Goal: Information Seeking & Learning: Learn about a topic

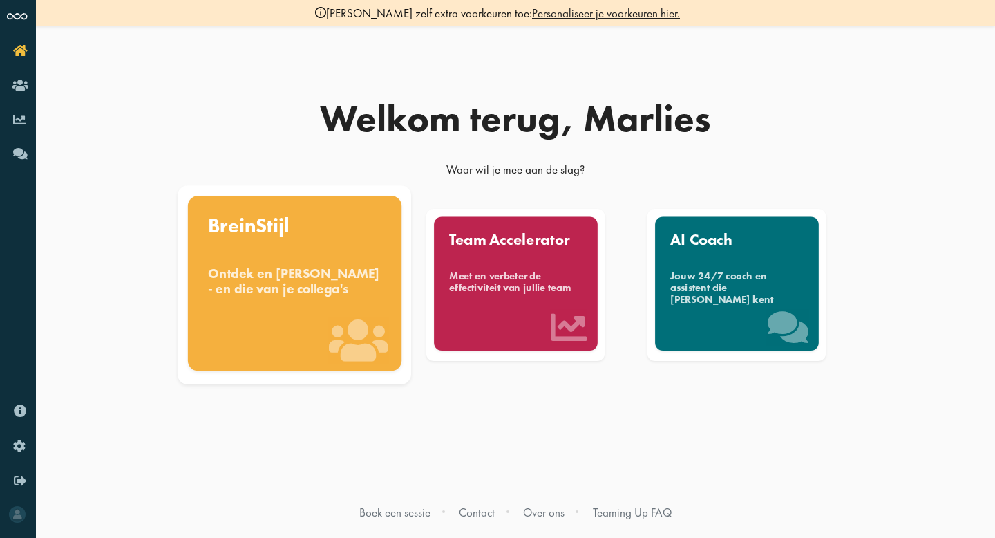
click at [227, 266] on div "Ontdek en benut jouw denkstijl - en die van je collega's" at bounding box center [294, 280] width 173 height 30
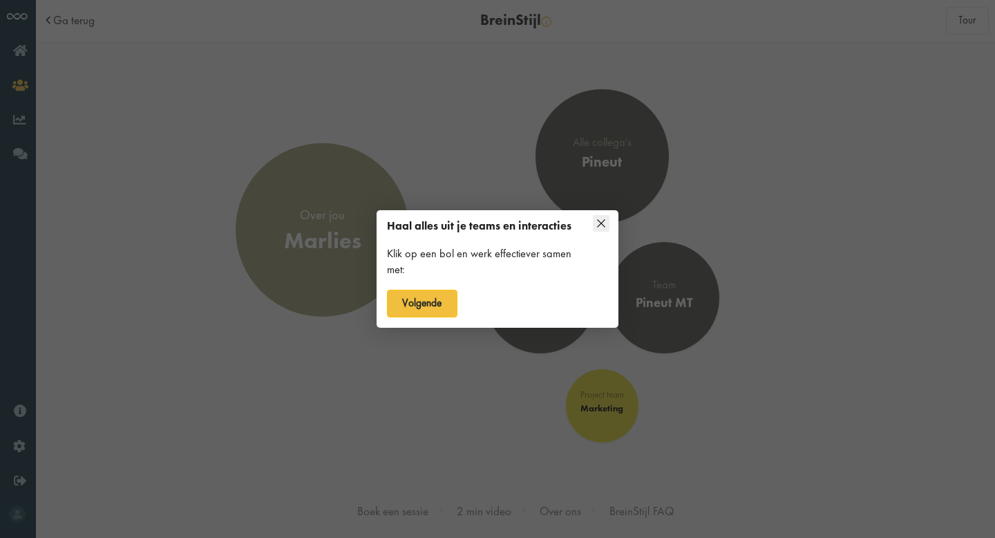
click at [600, 222] on icon at bounding box center [602, 224] width 8 height 8
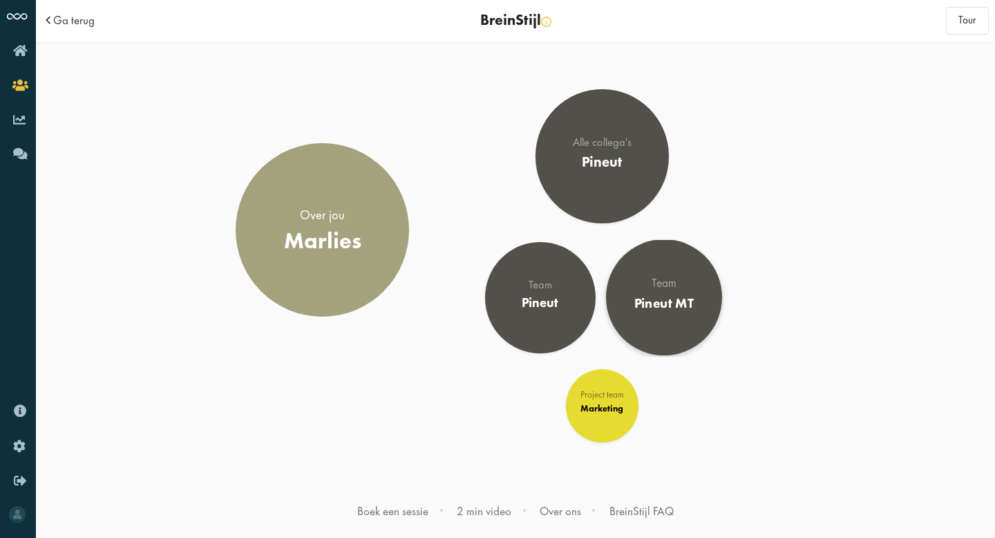
click at [641, 292] on div "Team Pineut MT" at bounding box center [664, 297] width 60 height 39
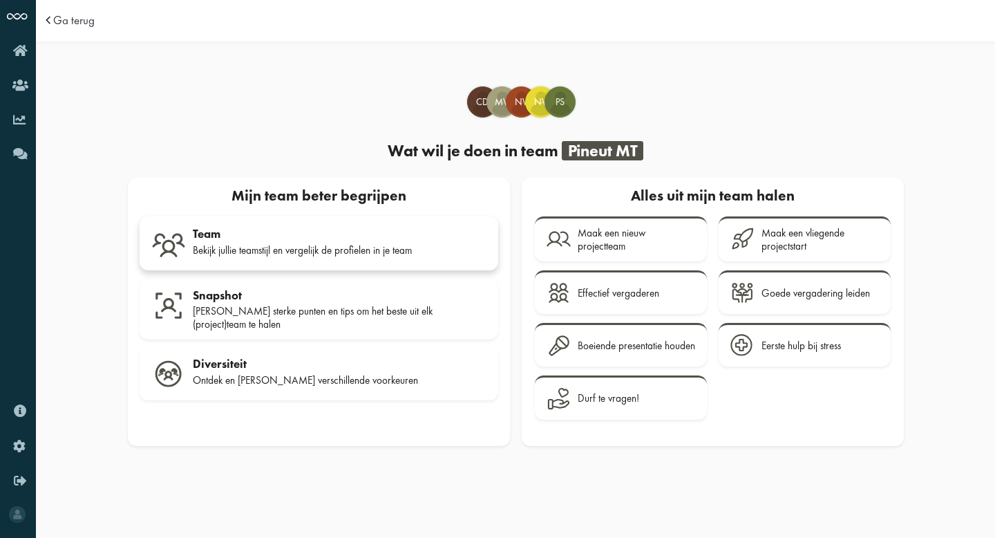
click at [371, 241] on div "Team Bekijk jullie teamstijl en vergelijk de profielen in je team" at bounding box center [340, 244] width 294 height 35
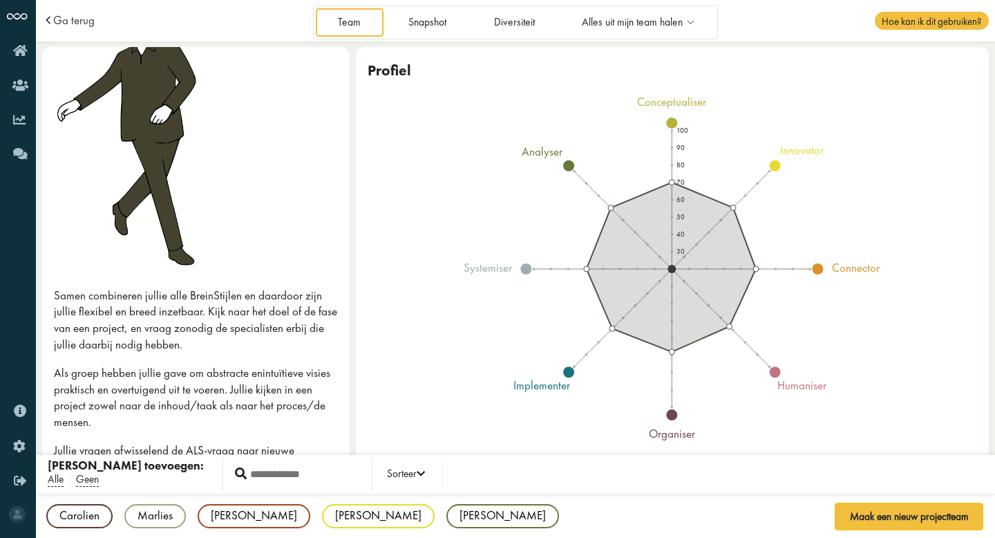
scroll to position [126, 0]
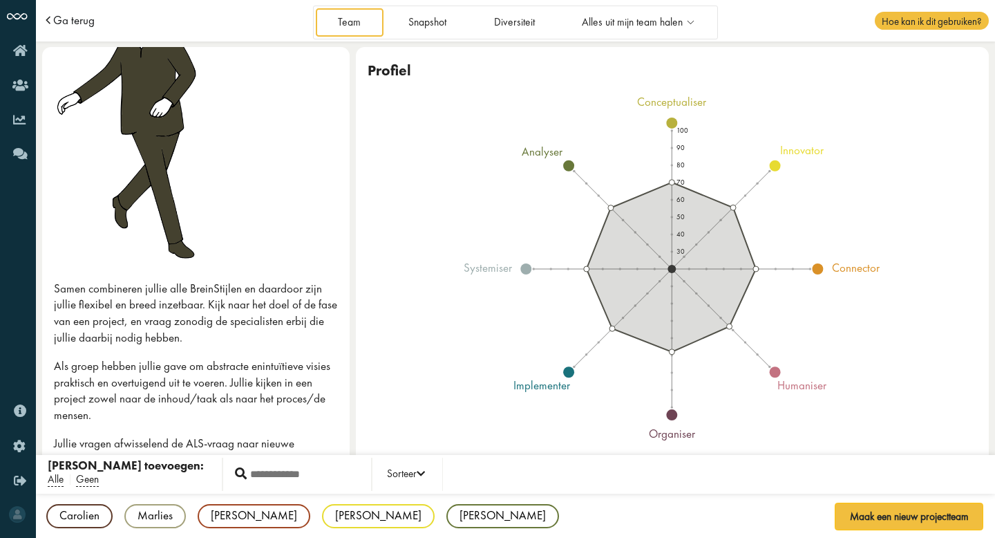
click at [71, 21] on span "Ga terug" at bounding box center [73, 21] width 41 height 12
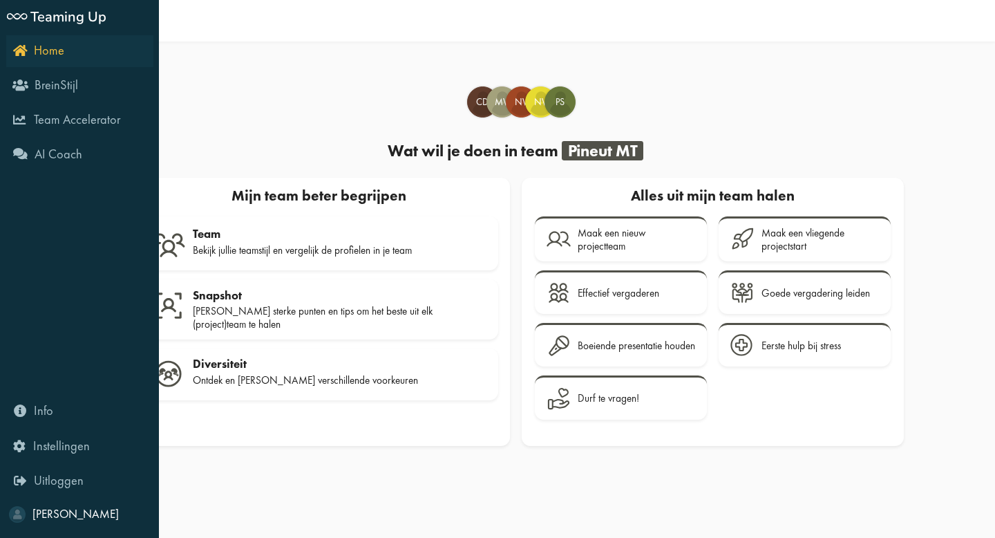
click at [16, 50] on icon "Home" at bounding box center [38, 50] width 51 height 13
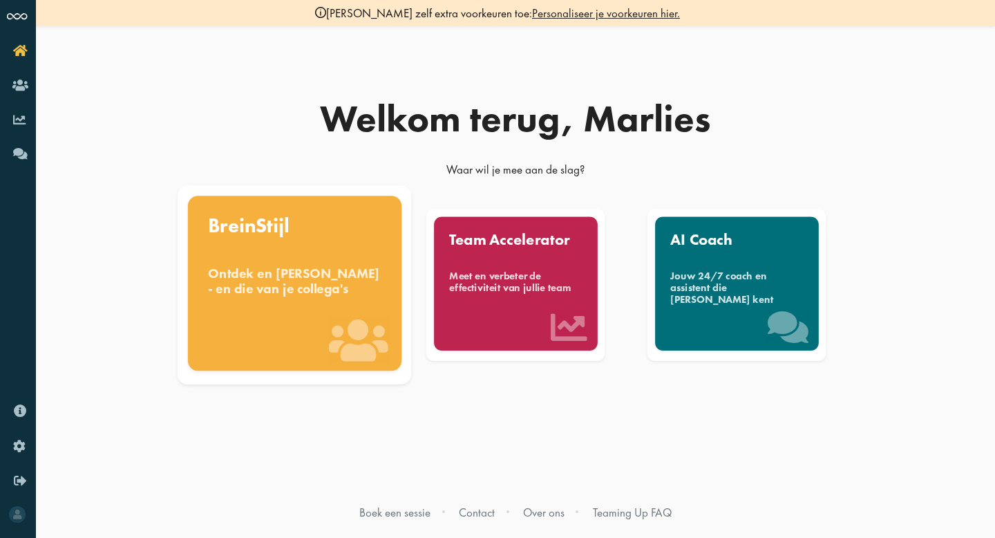
click at [308, 252] on div "BreinStijl Ontdek en benut jouw denkstijl - en die van je collega's" at bounding box center [294, 283] width 214 height 175
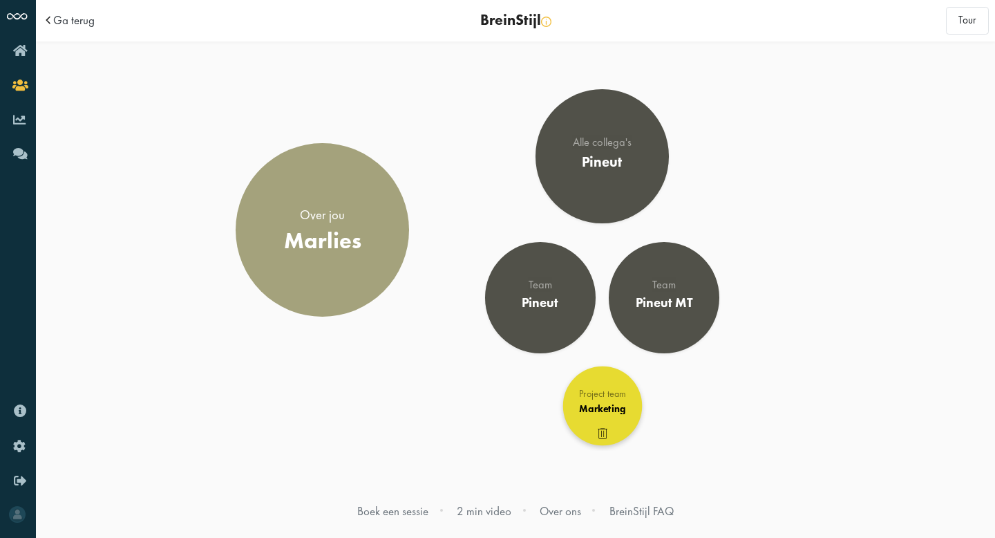
click at [590, 406] on div "Marketing" at bounding box center [602, 409] width 62 height 12
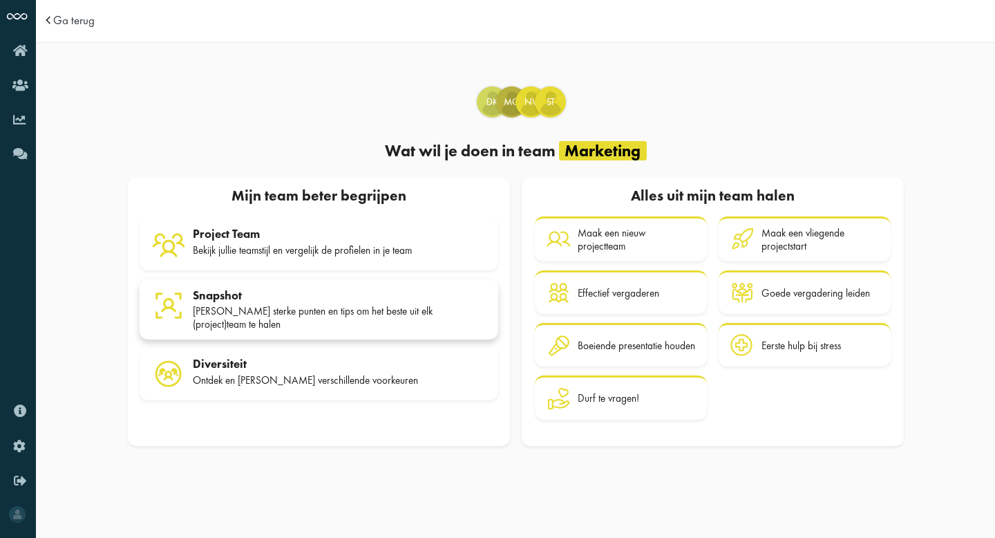
click at [262, 289] on div "Snapshot" at bounding box center [340, 295] width 294 height 14
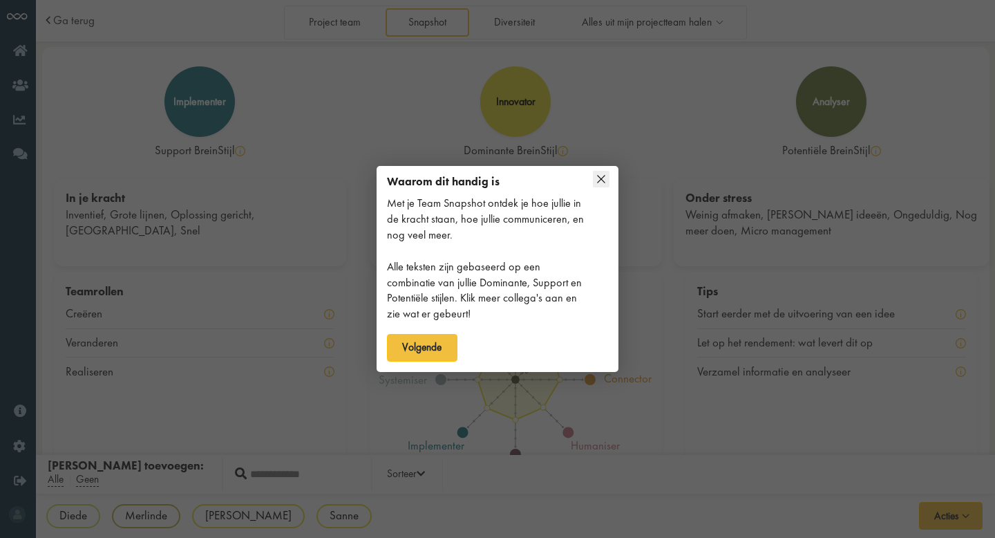
click at [600, 178] on icon at bounding box center [602, 179] width 8 height 8
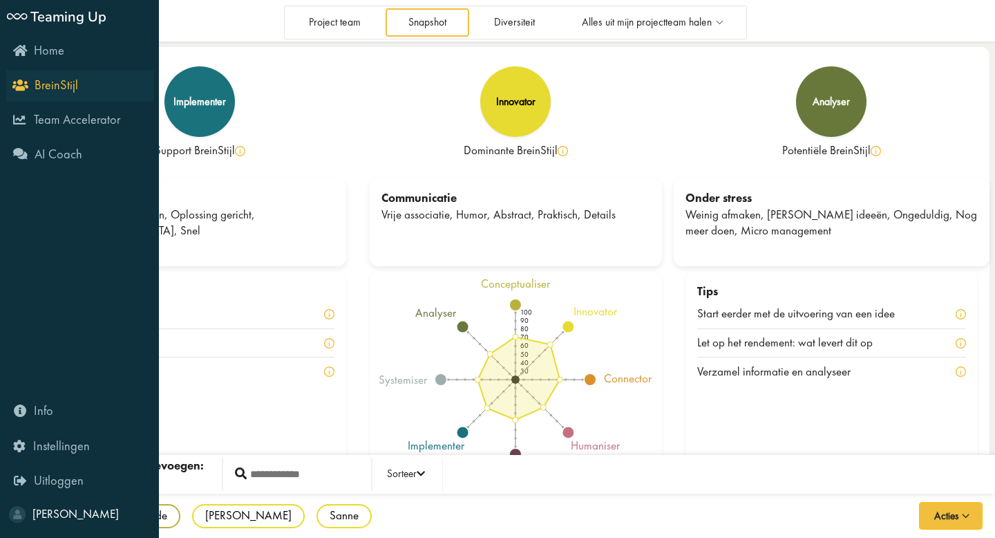
click at [45, 86] on span "BreinStijl" at bounding box center [57, 85] width 44 height 17
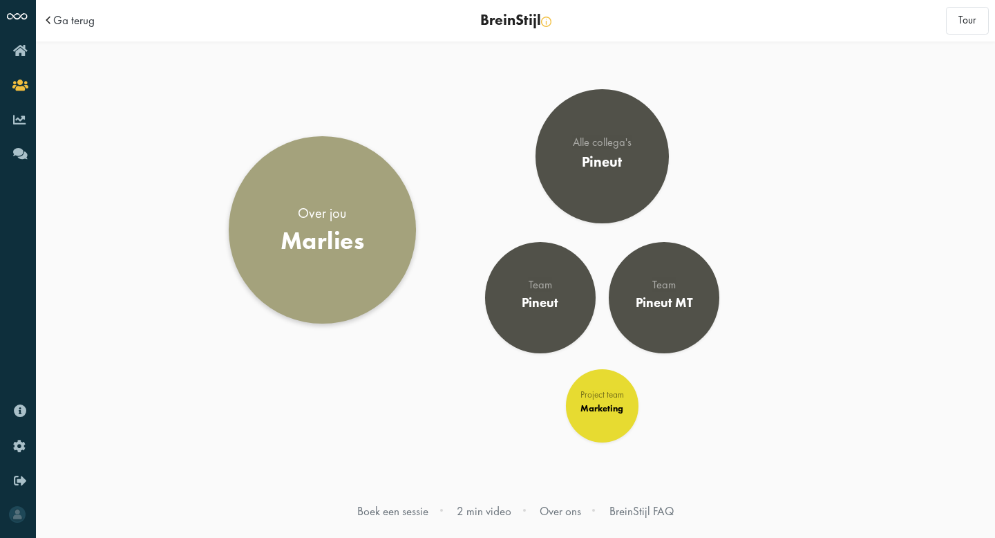
click at [289, 158] on link "Over jou Marlies" at bounding box center [322, 229] width 187 height 187
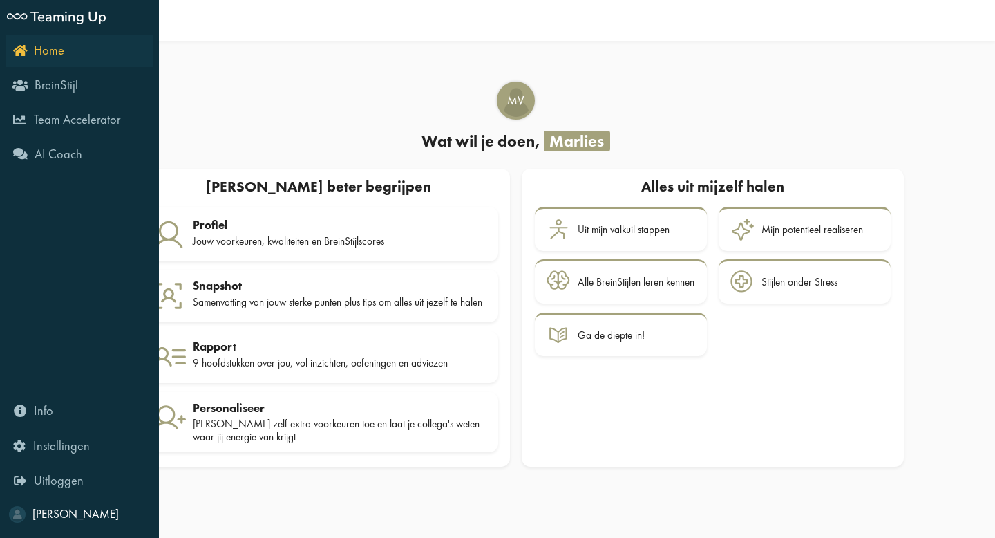
click at [12, 51] on link "Home" at bounding box center [79, 51] width 147 height 32
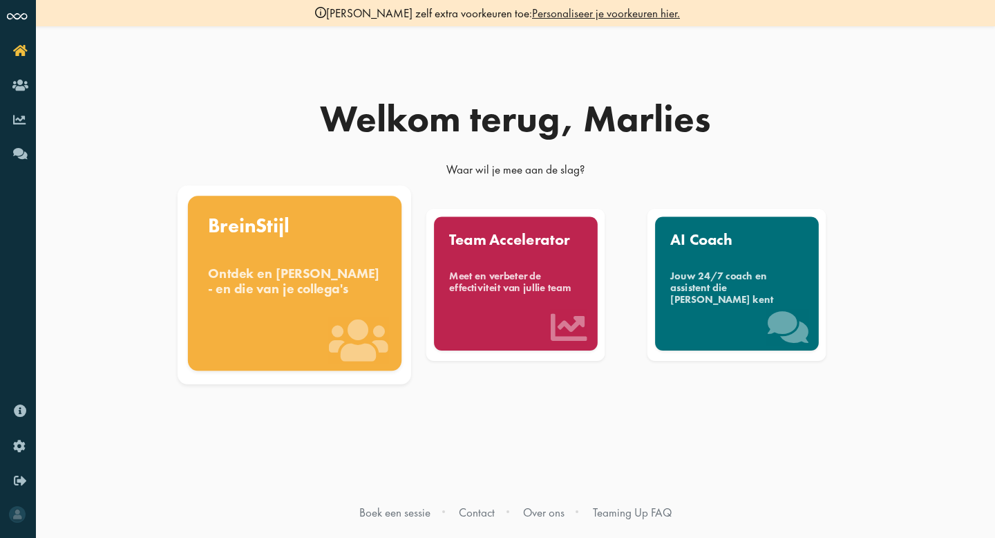
click at [325, 253] on div "BreinStijl Ontdek en [PERSON_NAME] - en die van je collega's" at bounding box center [294, 283] width 214 height 175
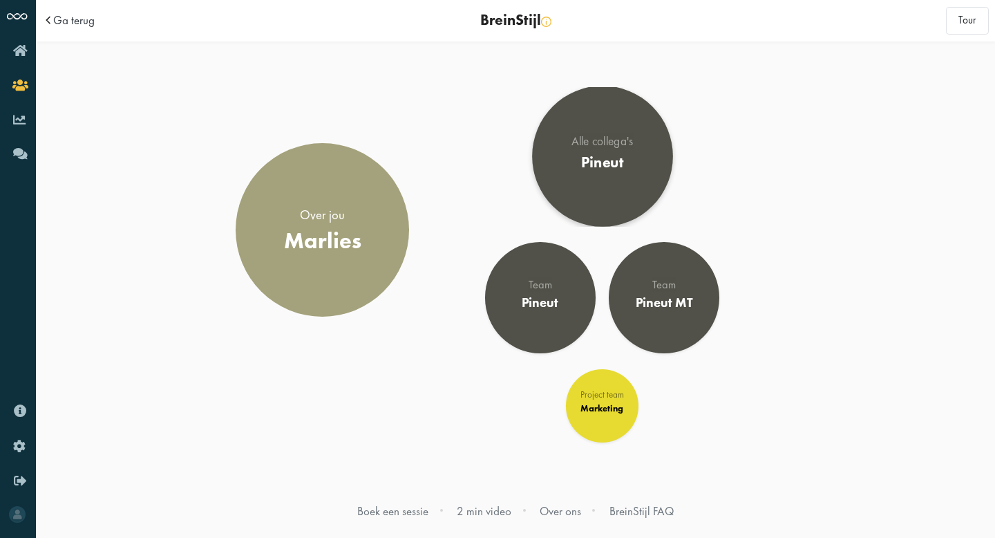
click at [585, 176] on div "Alle collega's Pineut" at bounding box center [601, 156] width 61 height 41
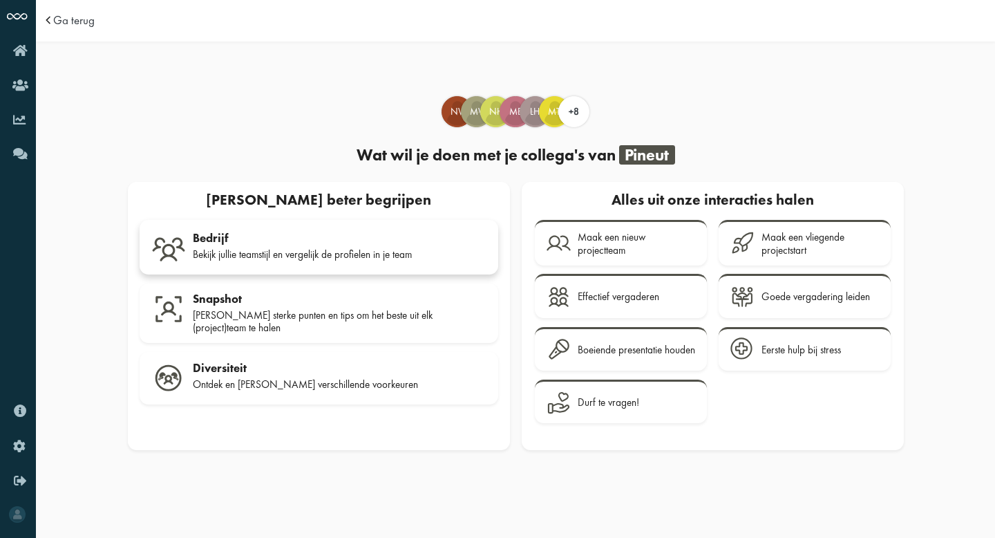
click at [397, 249] on div "Bekijk jullie teamstijl en vergelijk de profielen in je team" at bounding box center [340, 254] width 294 height 12
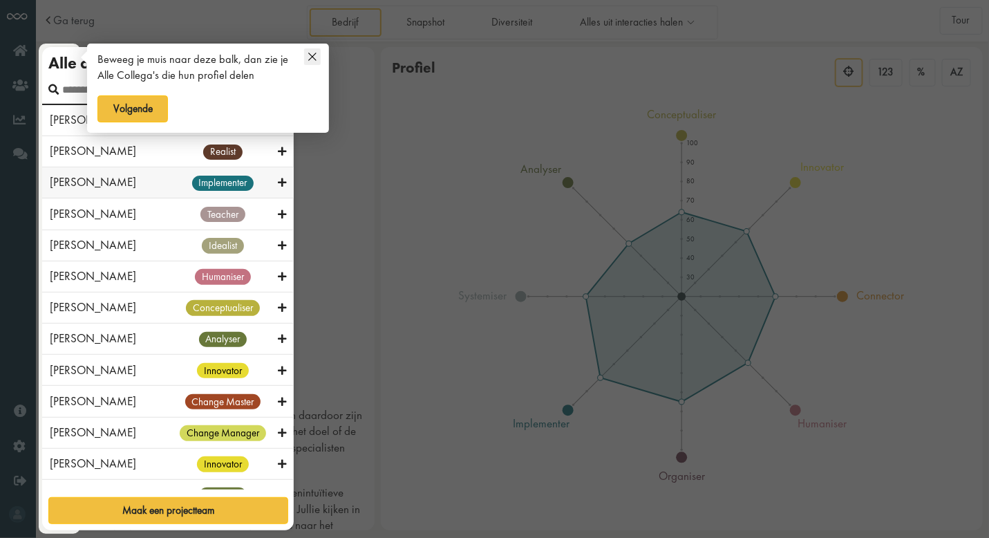
click at [55, 186] on span "[PERSON_NAME]" at bounding box center [93, 181] width 86 height 15
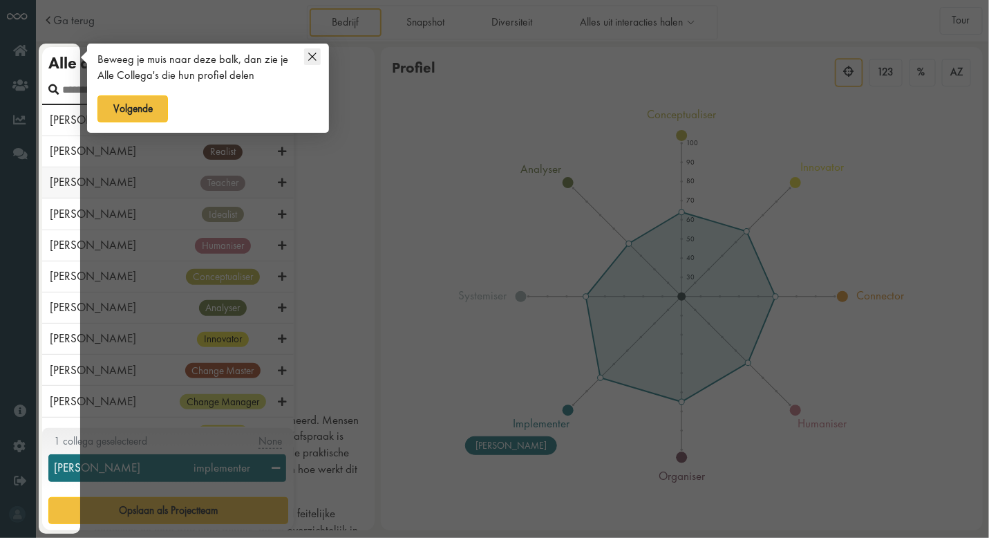
click at [55, 186] on div at bounding box center [59, 289] width 41 height 490
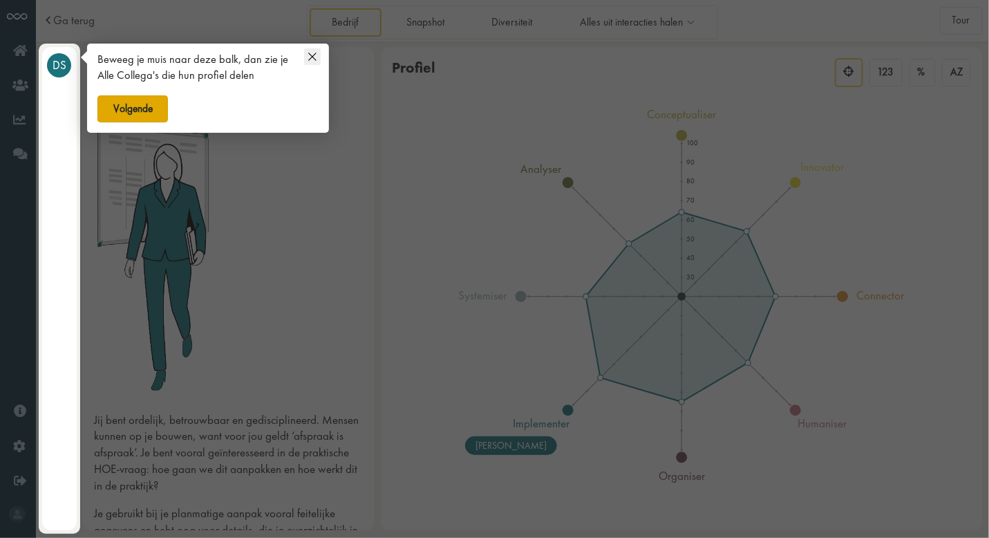
click at [111, 107] on button "Volgende" at bounding box center [132, 109] width 70 height 28
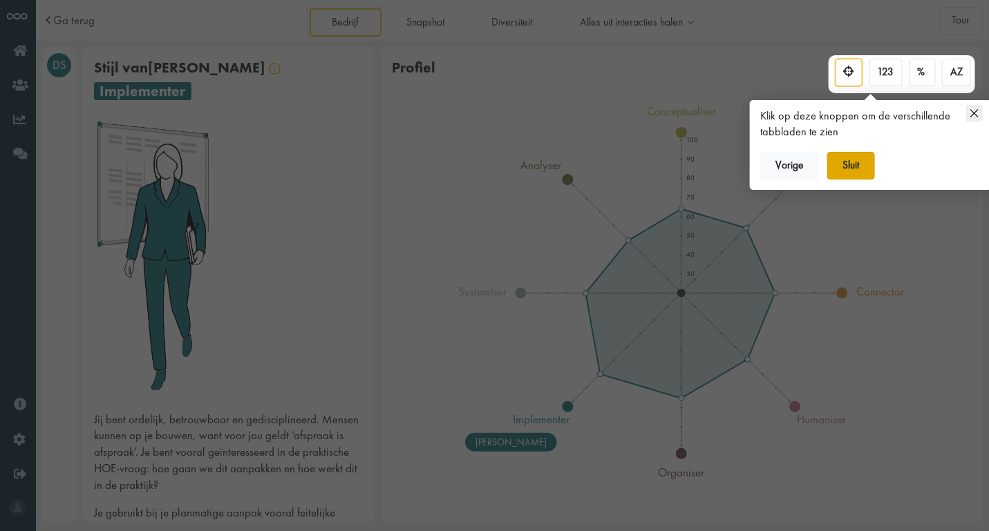
click at [847, 164] on button "Sluit" at bounding box center [851, 166] width 48 height 28
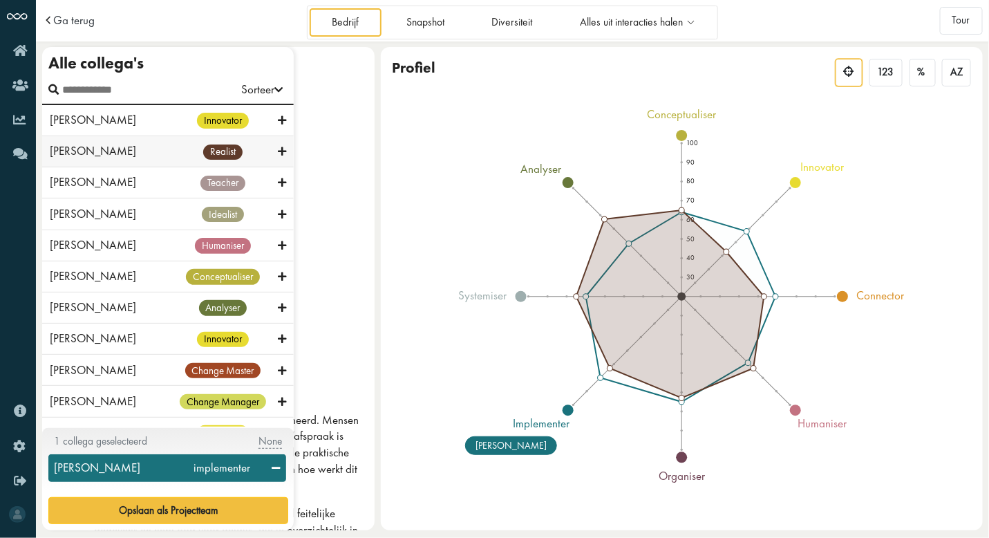
click at [203, 160] on span "realist" at bounding box center [222, 151] width 39 height 15
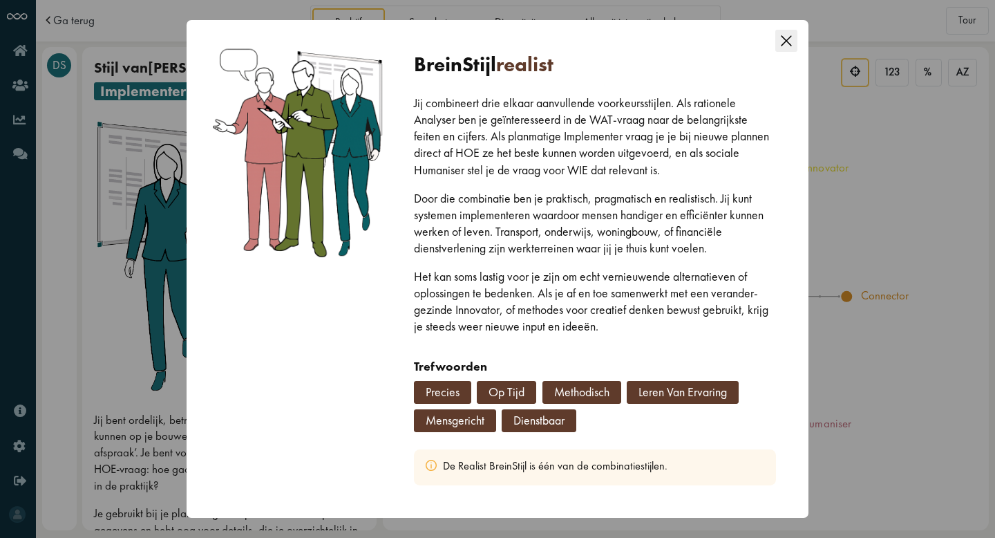
click at [788, 34] on icon "Close this dialog" at bounding box center [786, 41] width 22 height 22
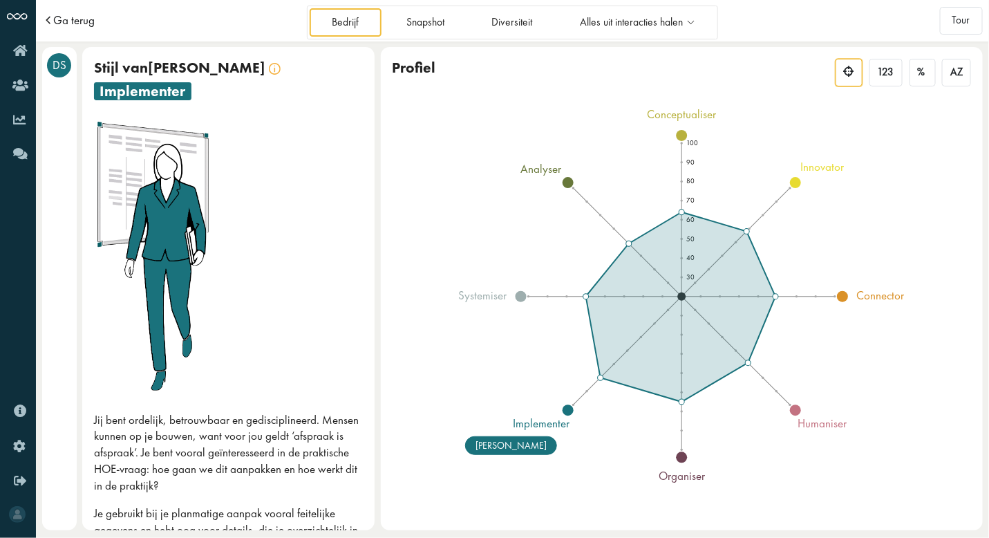
click at [60, 21] on span "Ga terug" at bounding box center [73, 21] width 41 height 12
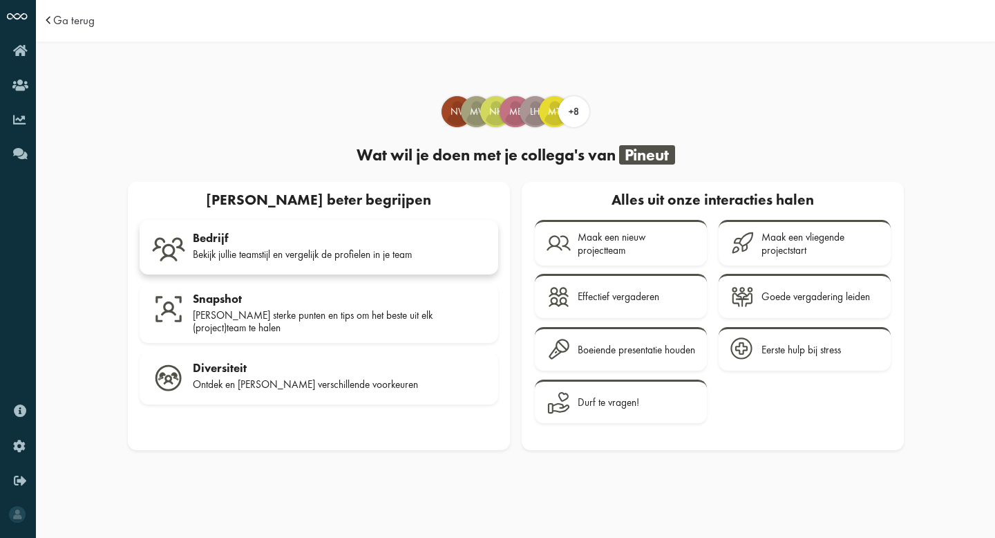
click at [243, 244] on div "Bedrijf" at bounding box center [340, 238] width 294 height 14
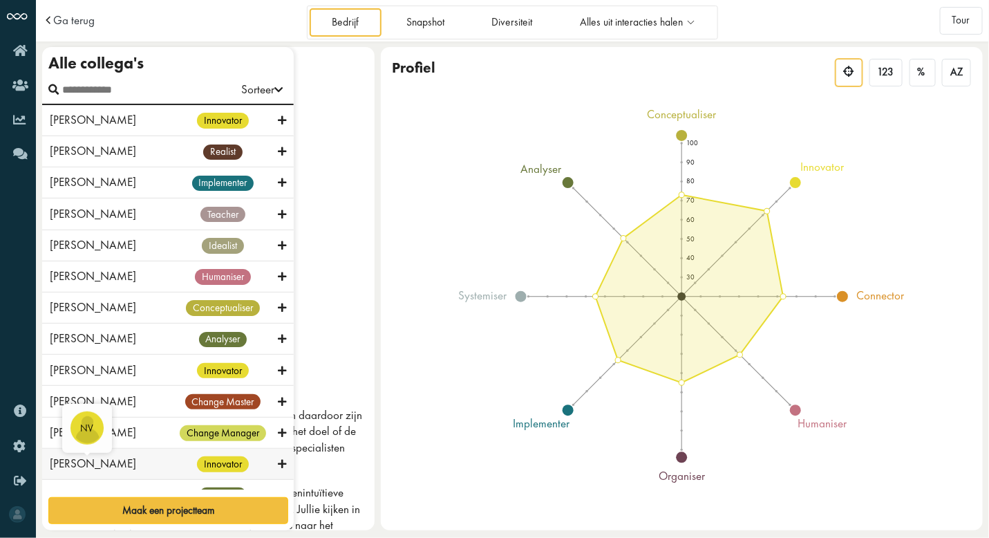
click at [63, 467] on span "[PERSON_NAME]" at bounding box center [93, 462] width 86 height 15
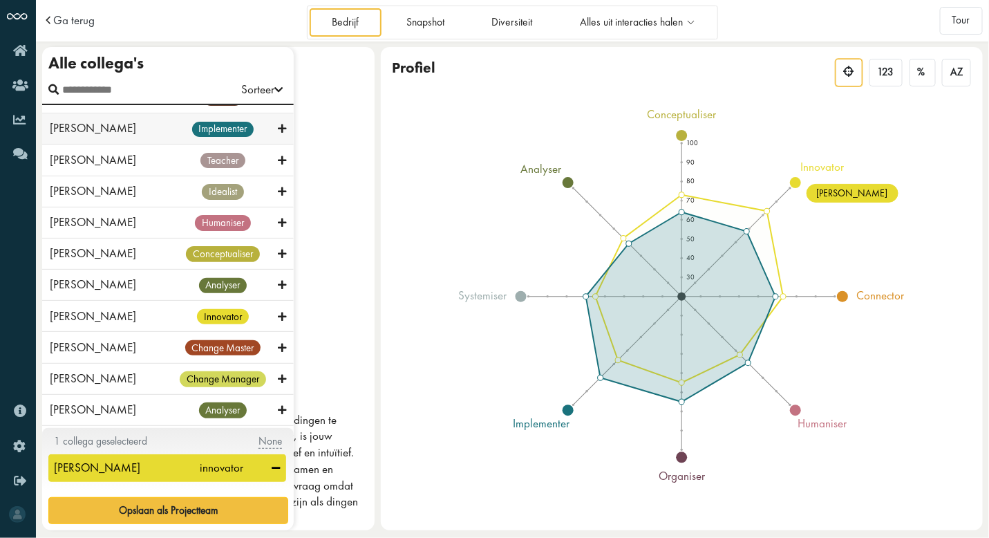
scroll to position [88, 0]
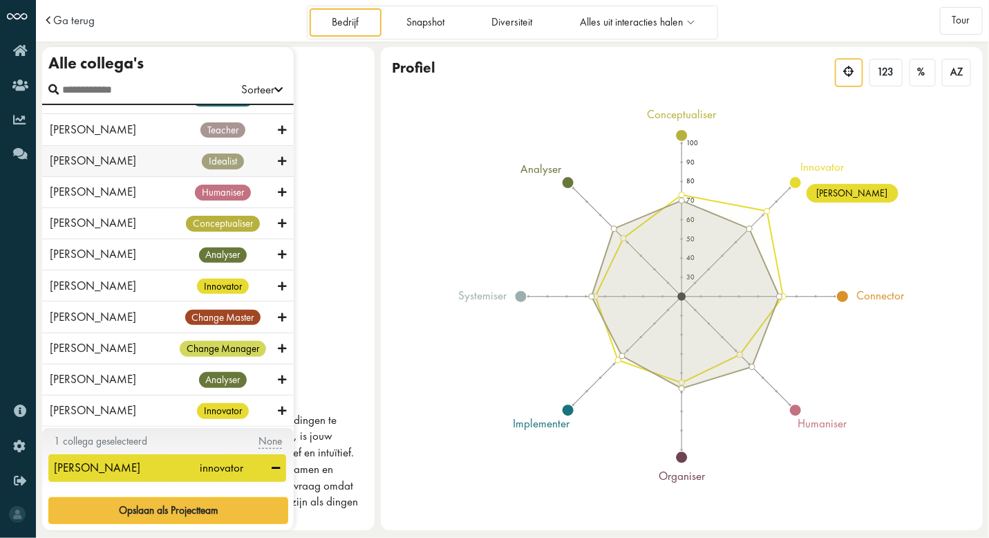
click at [87, 167] on div "Marlies van Iterson idealist" at bounding box center [168, 161] width 252 height 31
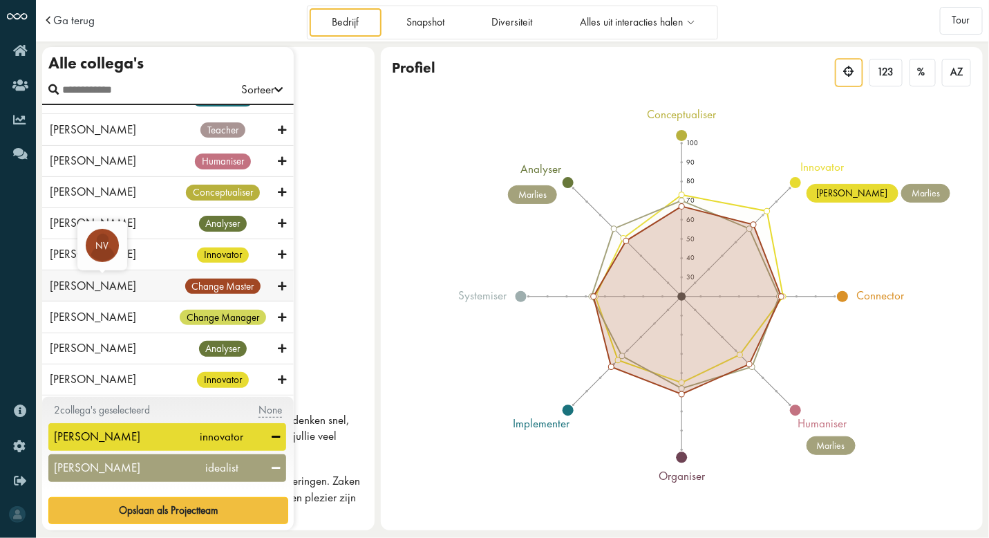
click at [108, 278] on span "[PERSON_NAME]" at bounding box center [93, 285] width 86 height 15
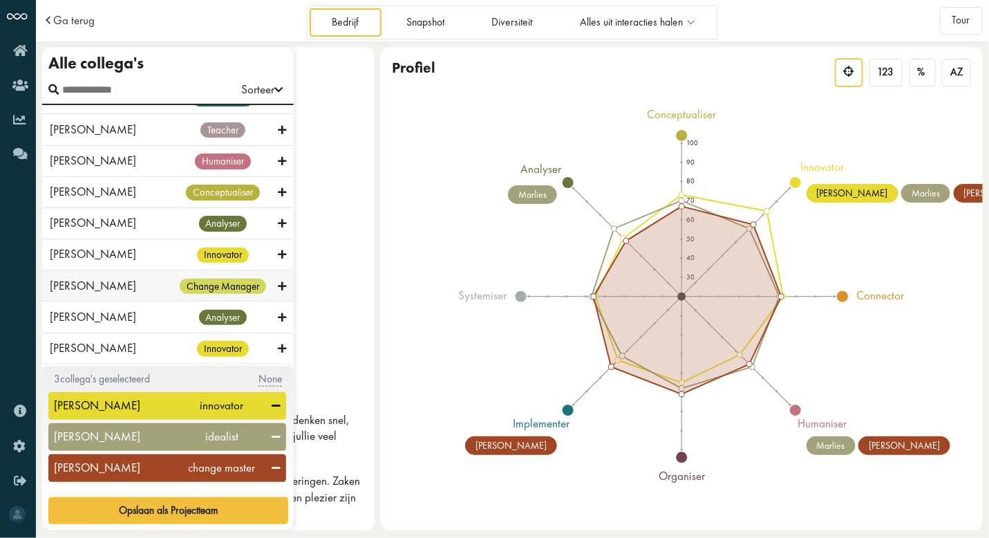
click at [108, 278] on span "[PERSON_NAME]" at bounding box center [93, 285] width 86 height 15
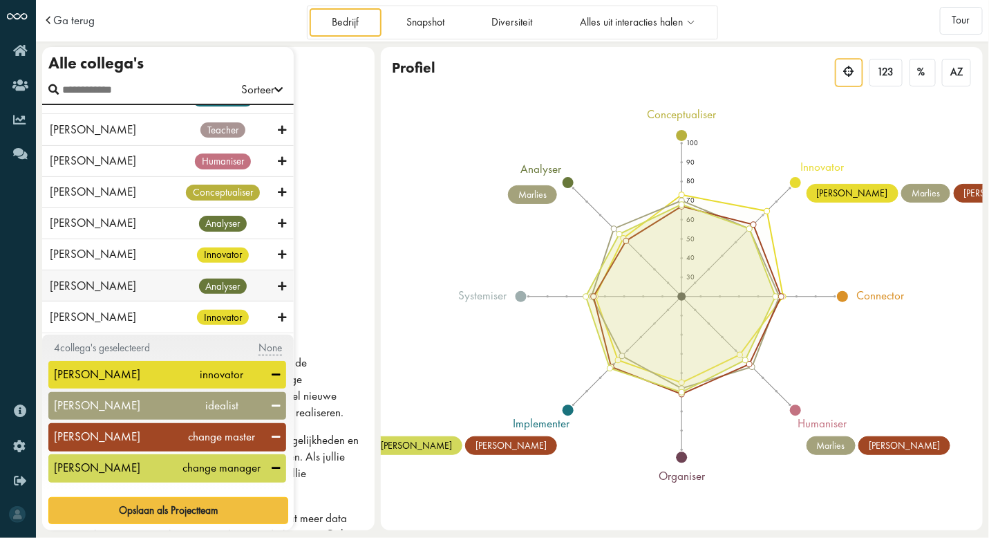
click at [108, 278] on span "[PERSON_NAME]" at bounding box center [93, 285] width 86 height 15
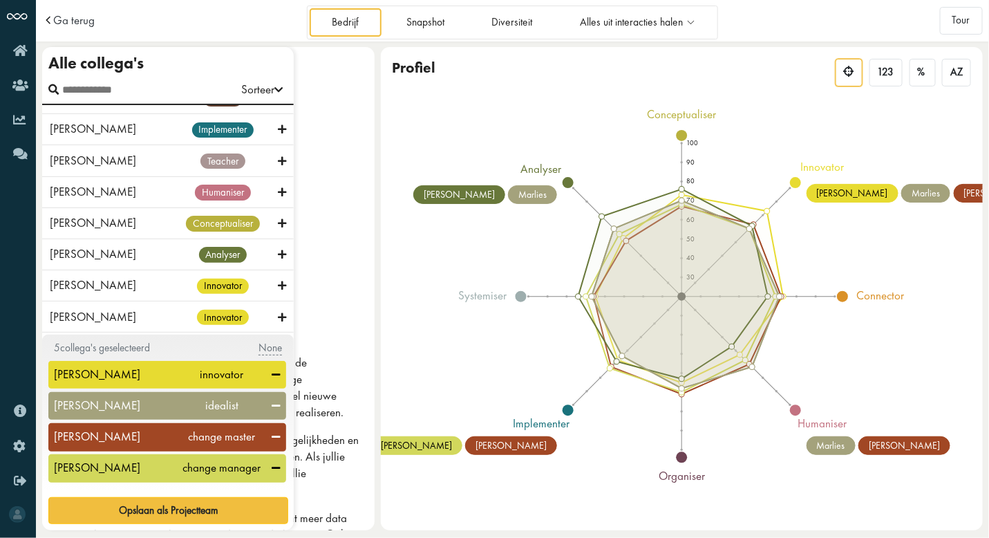
click at [272, 401] on icon at bounding box center [276, 405] width 8 height 13
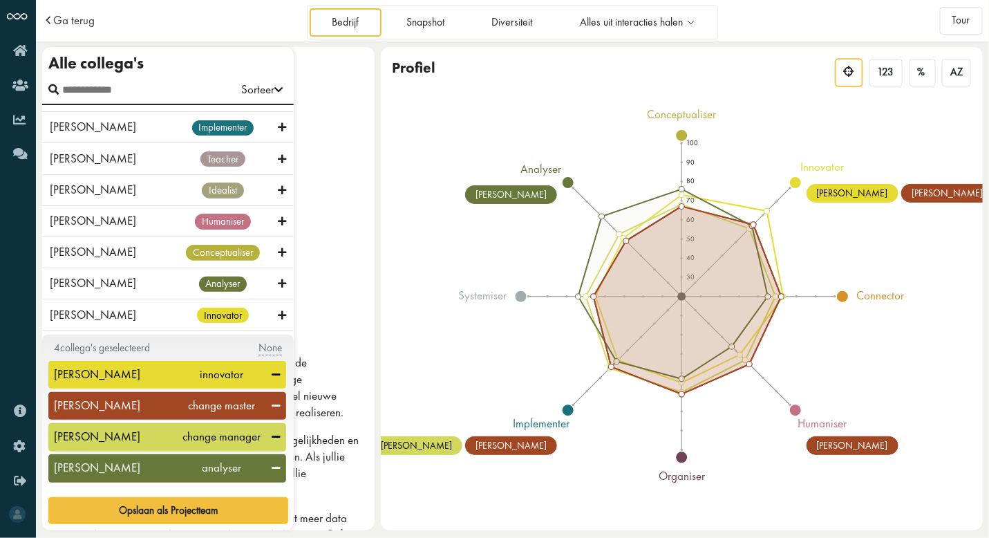
click at [272, 403] on icon at bounding box center [276, 405] width 8 height 13
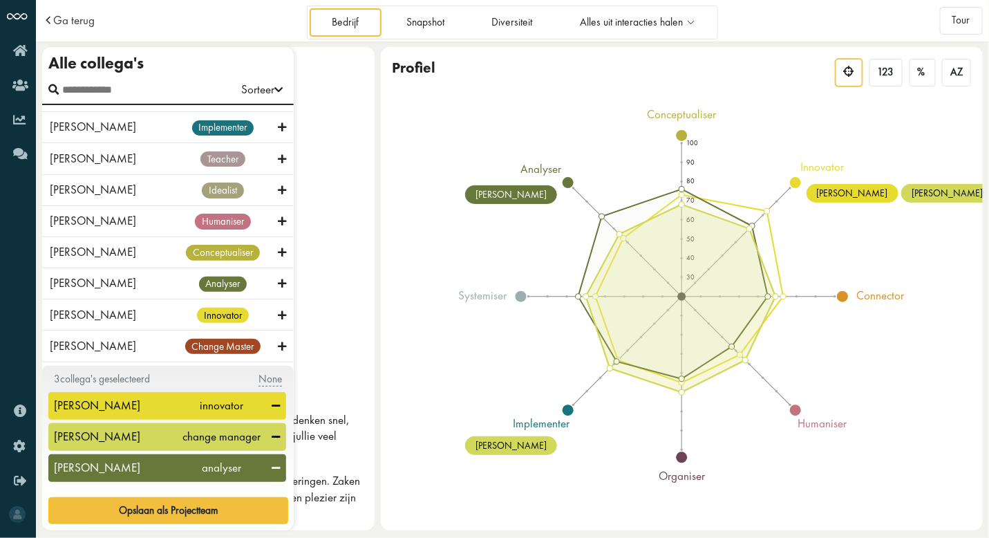
click at [277, 433] on icon at bounding box center [276, 436] width 8 height 13
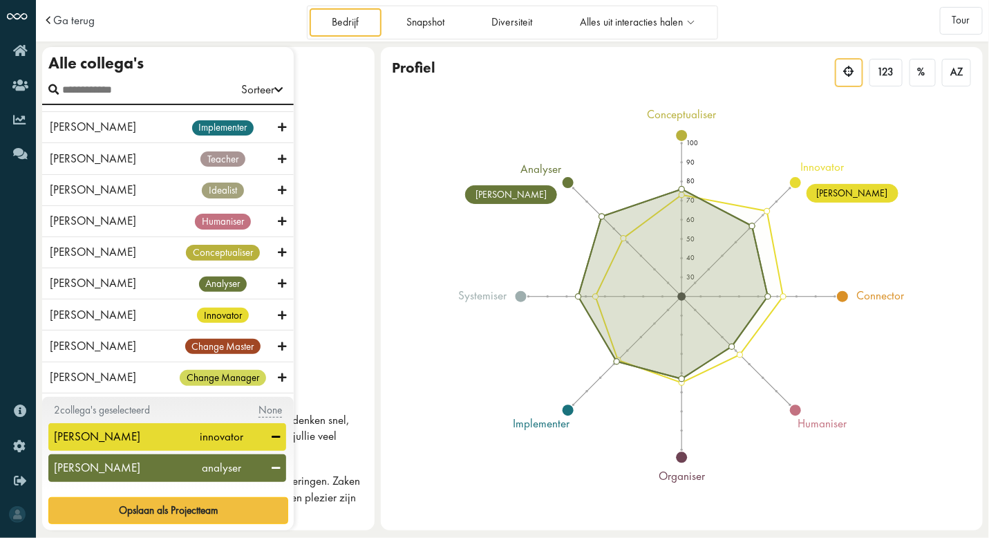
click at [278, 469] on icon at bounding box center [276, 468] width 8 height 13
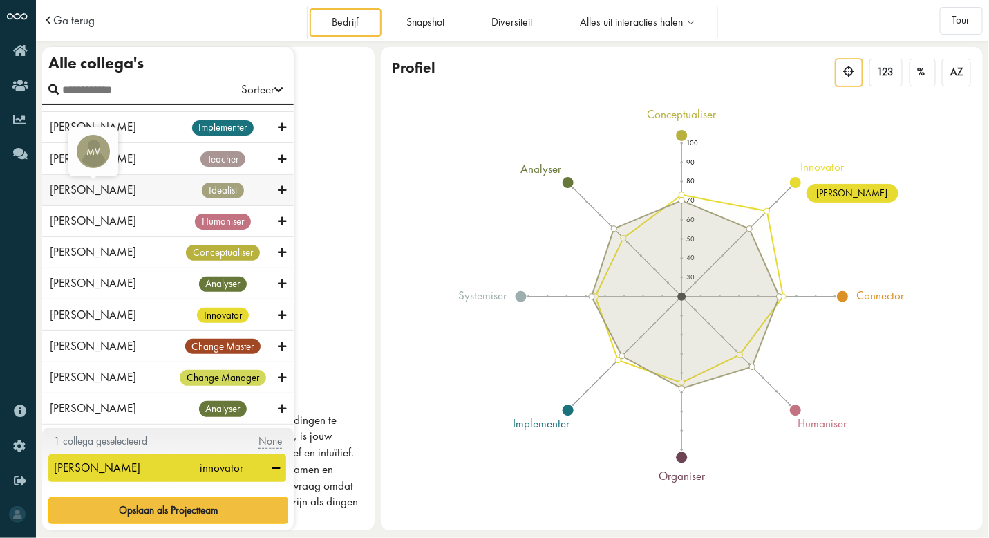
click at [117, 182] on span "[PERSON_NAME]" at bounding box center [93, 189] width 86 height 15
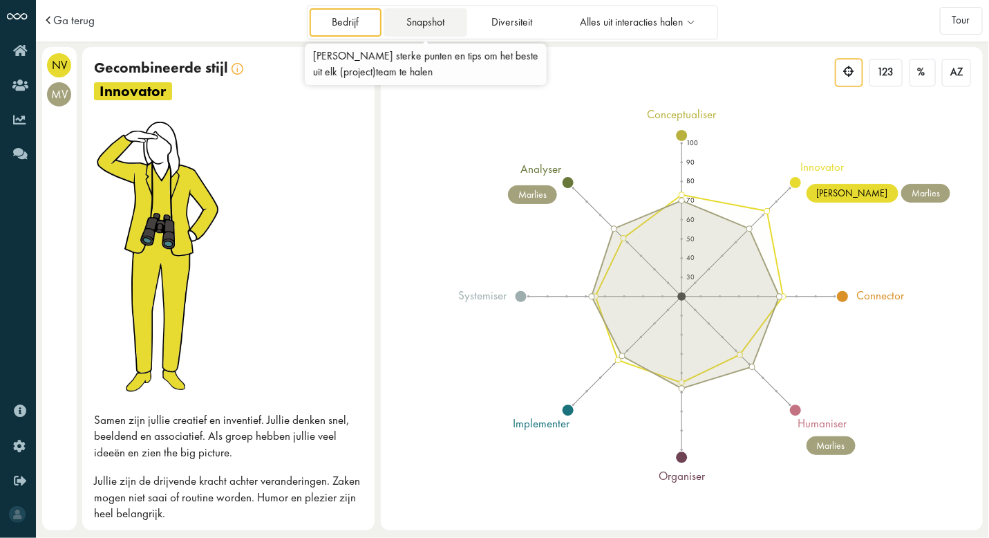
click at [438, 23] on link "Snapshot" at bounding box center [425, 22] width 83 height 28
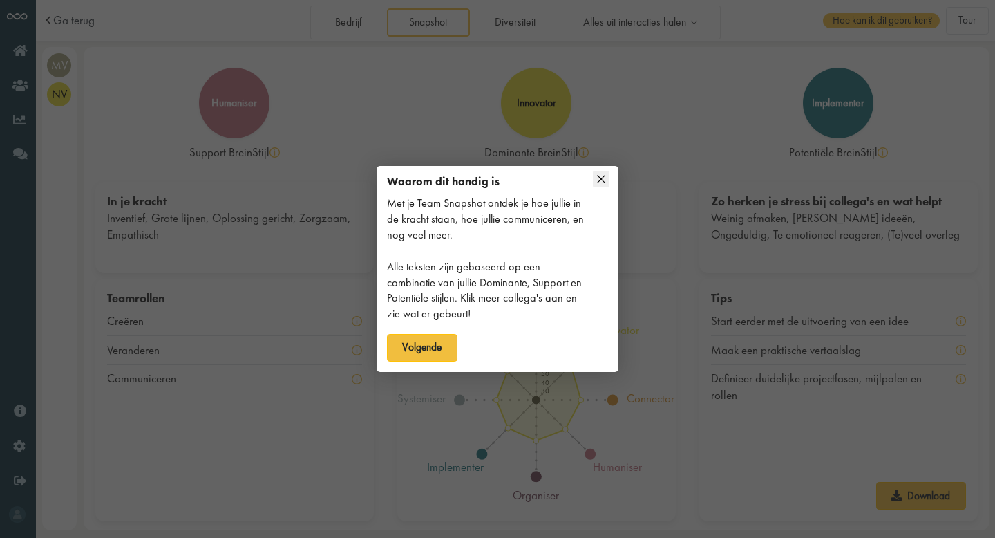
click at [600, 178] on icon at bounding box center [601, 179] width 17 height 17
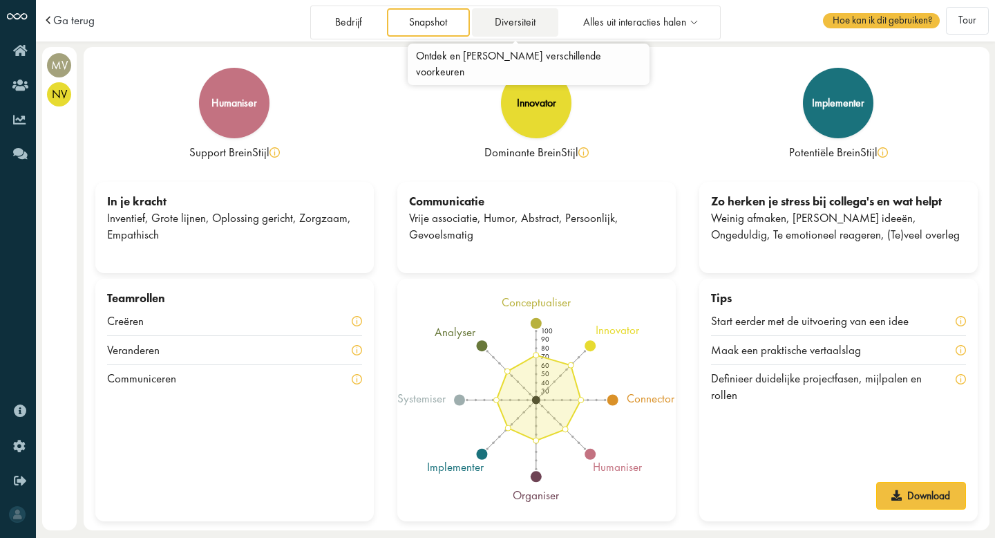
click at [516, 26] on link "Diversiteit" at bounding box center [515, 22] width 86 height 28
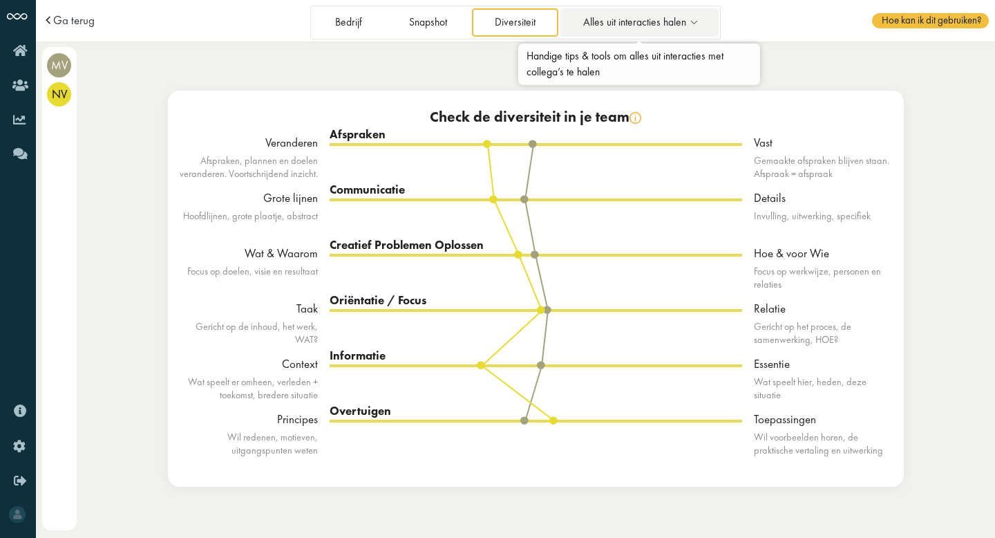
click at [626, 22] on span "Alles uit interacties halen" at bounding box center [634, 23] width 103 height 12
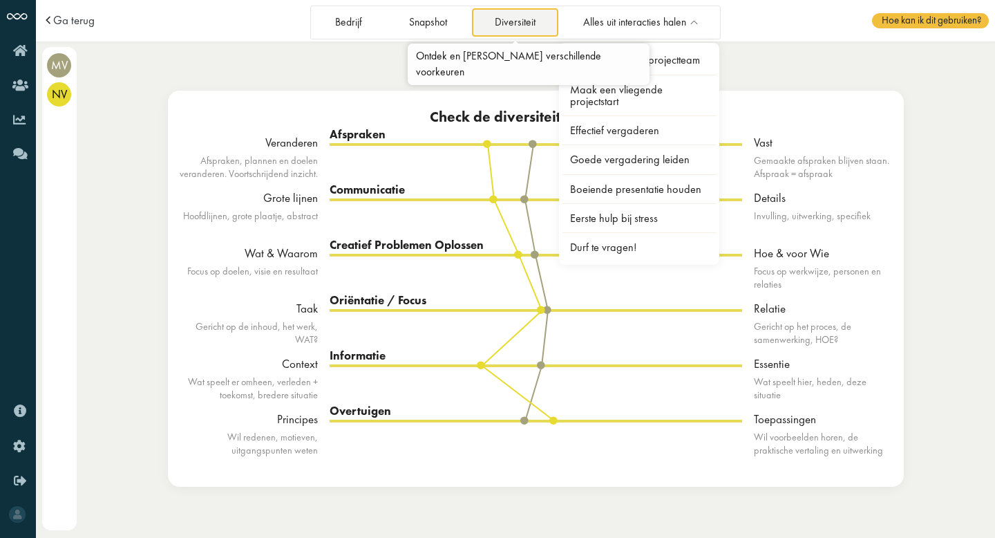
click at [532, 29] on link "Diversiteit" at bounding box center [515, 22] width 86 height 28
